Goal: Transaction & Acquisition: Purchase product/service

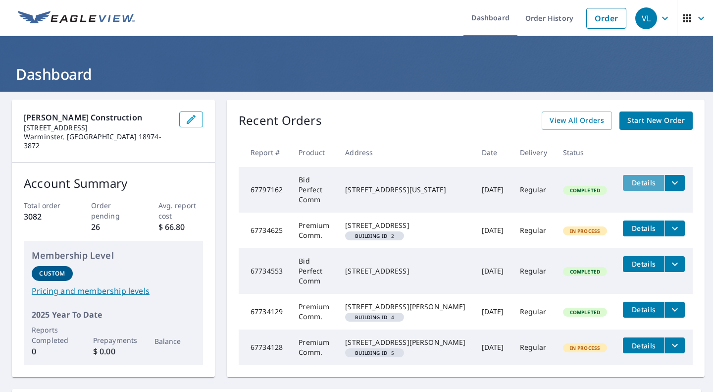
click at [629, 181] on span "Details" at bounding box center [644, 182] width 30 height 9
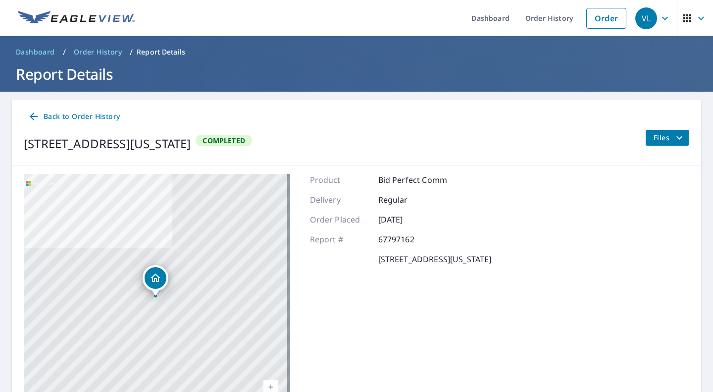
scroll to position [70, 0]
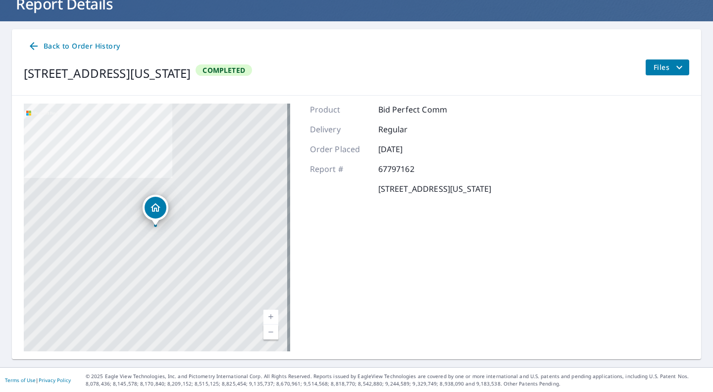
click at [654, 67] on span "Files" at bounding box center [670, 67] width 32 height 12
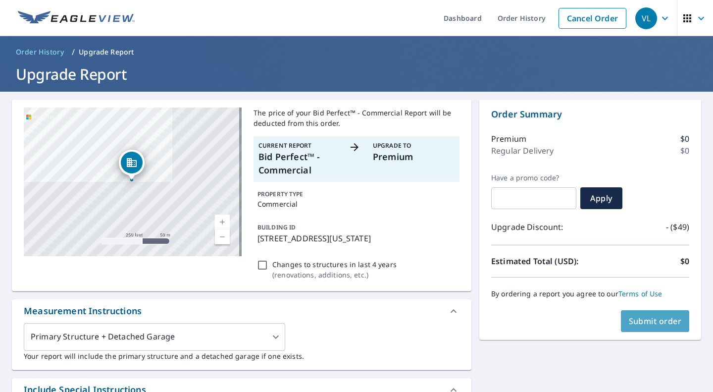
click at [637, 315] on button "Submit order" at bounding box center [655, 321] width 69 height 22
checkbox input "true"
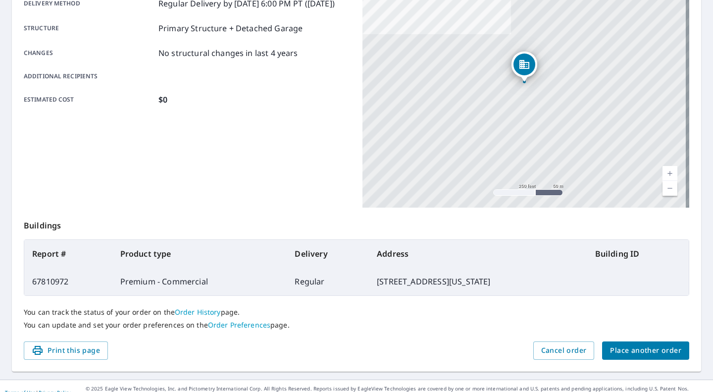
scroll to position [179, 0]
click at [638, 348] on span "Place another order" at bounding box center [645, 350] width 71 height 12
